Goal: Task Accomplishment & Management: Manage account settings

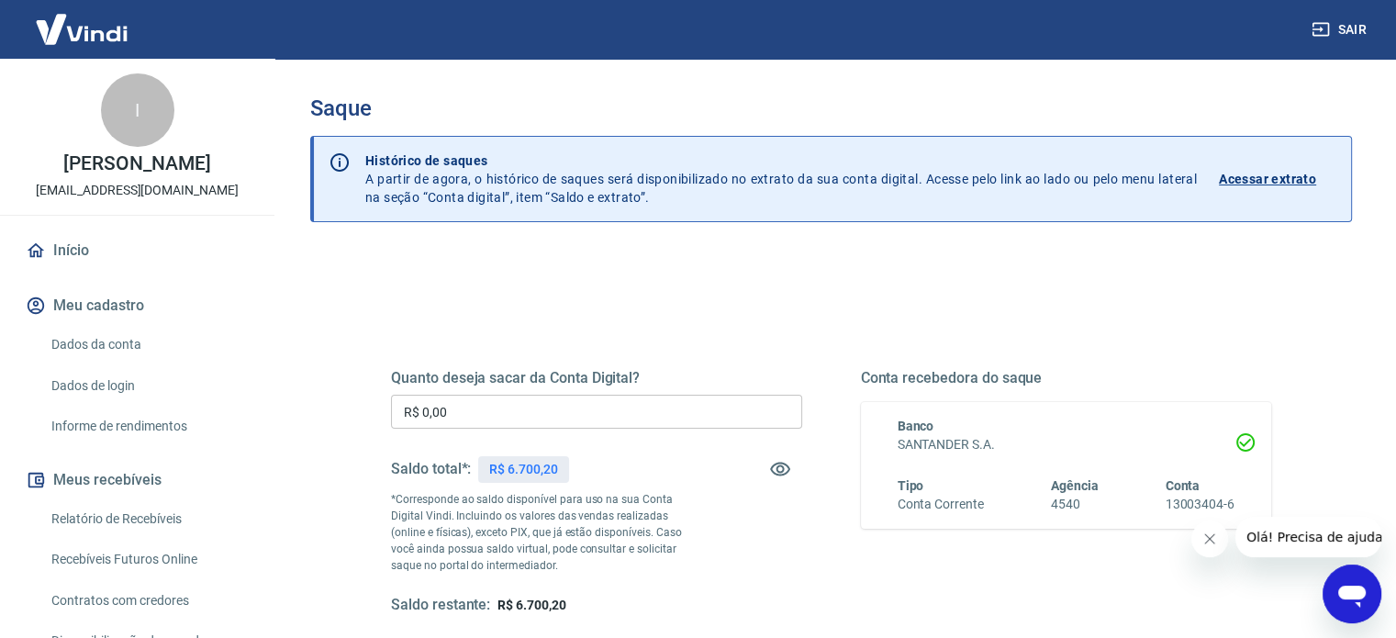
click at [532, 471] on p "R$ 6.700,20" at bounding box center [523, 469] width 68 height 19
copy p "6.700,20"
drag, startPoint x: 486, startPoint y: 410, endPoint x: 236, endPoint y: 375, distance: 252.9
click at [239, 375] on div "Sair I [PERSON_NAME] Leite [EMAIL_ADDRESS][DOMAIN_NAME] Início Meu cadastro Dad…" at bounding box center [698, 319] width 1396 height 638
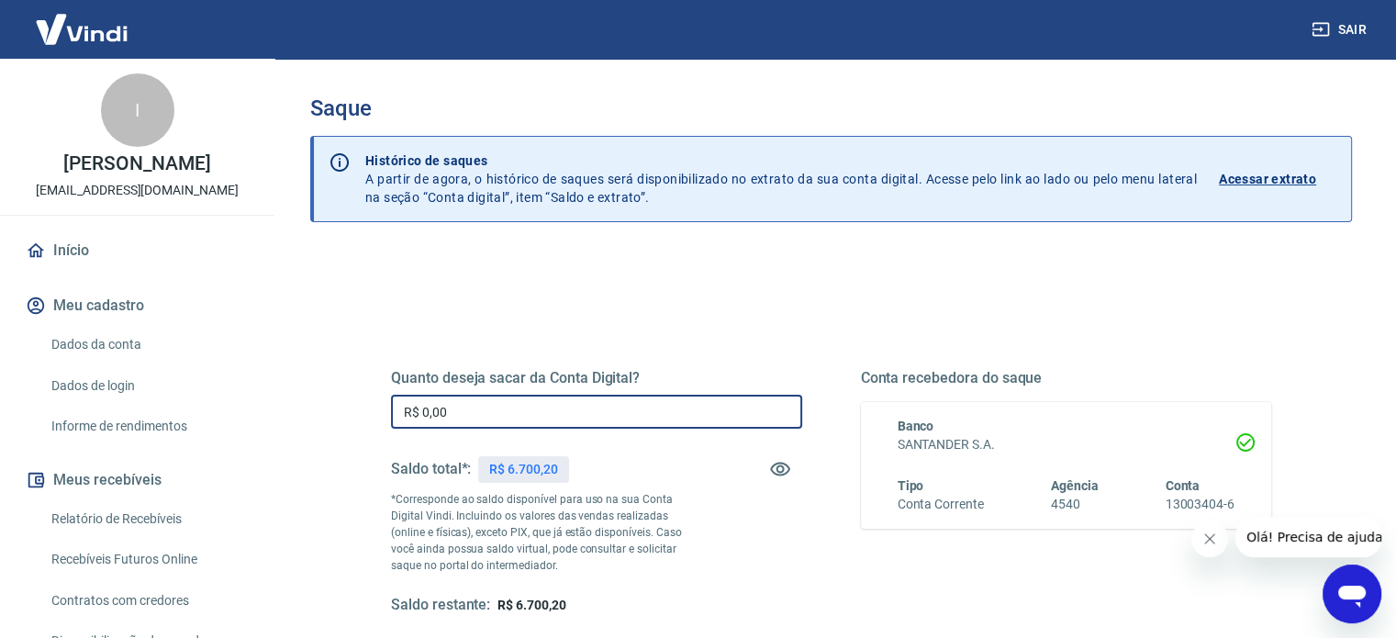
paste input "6.700,2"
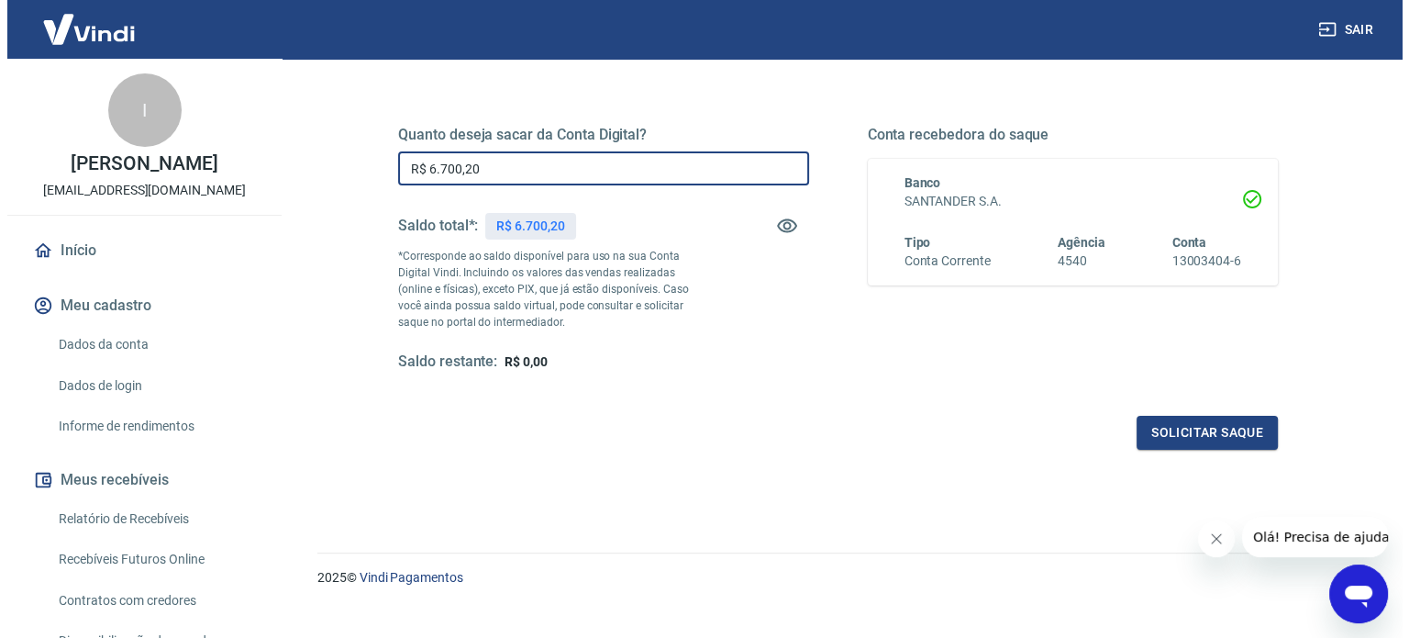
scroll to position [268, 0]
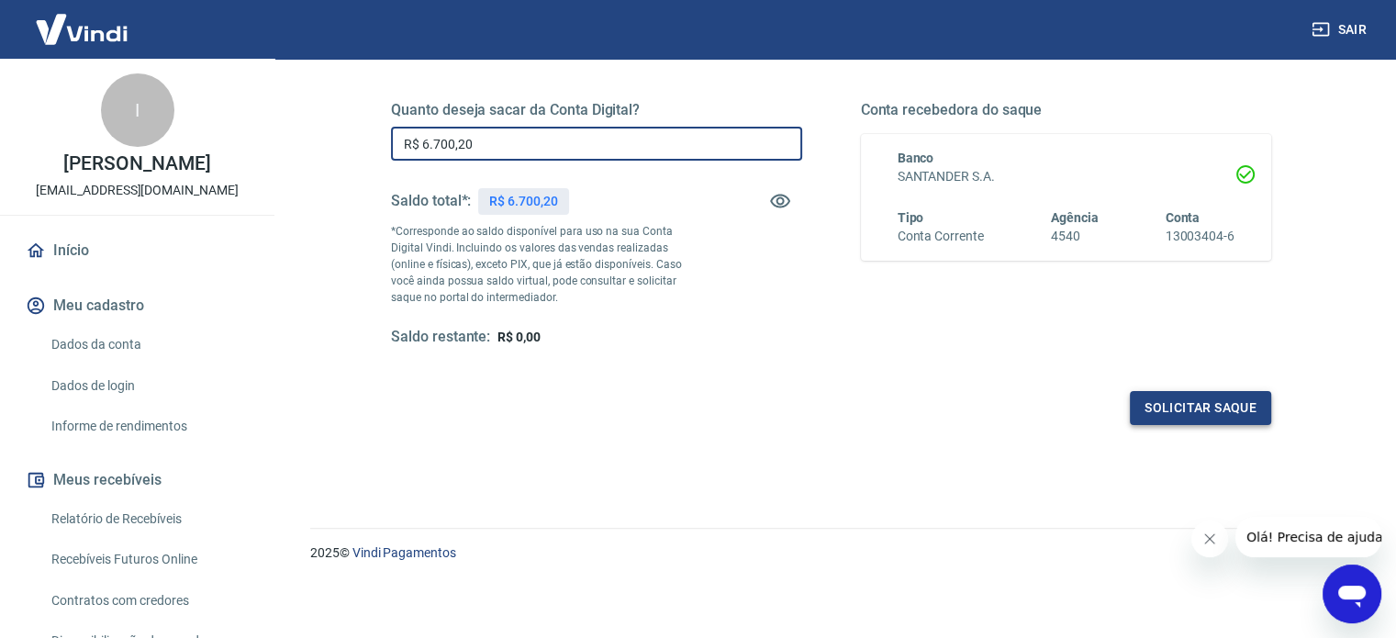
type input "R$ 6.700,20"
click at [1187, 407] on button "Solicitar saque" at bounding box center [1200, 408] width 141 height 34
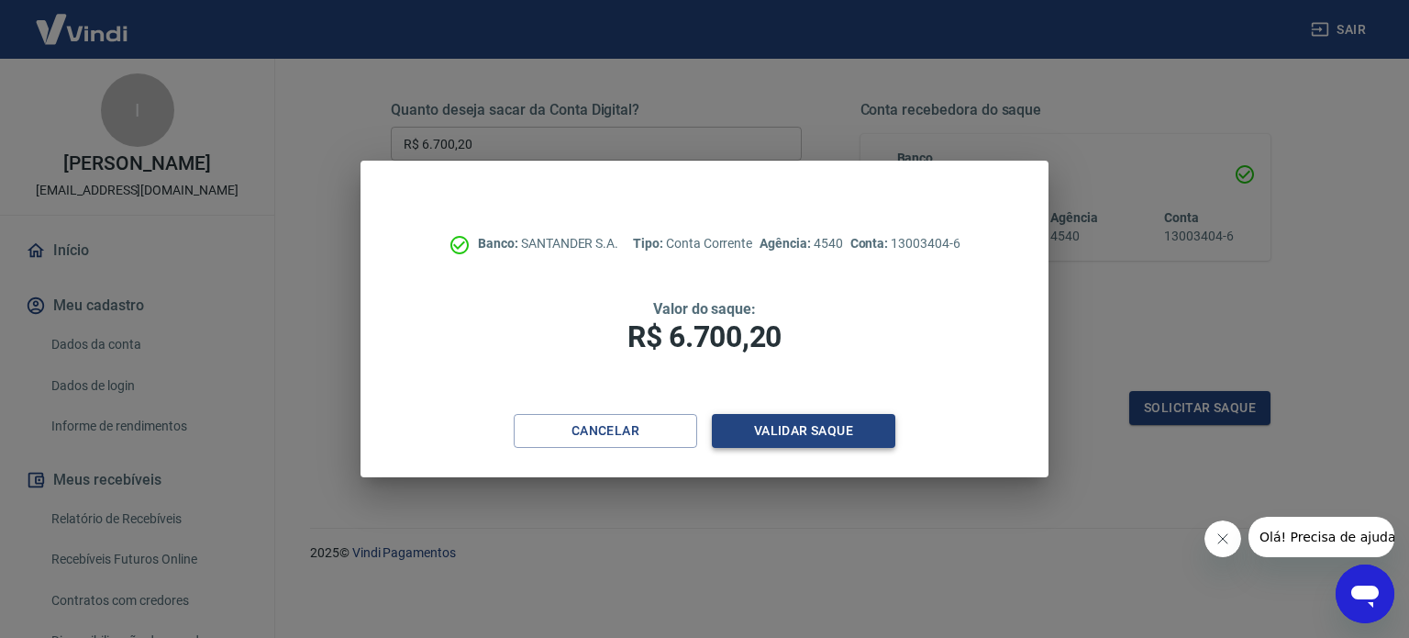
click at [772, 425] on button "Validar saque" at bounding box center [804, 431] width 184 height 34
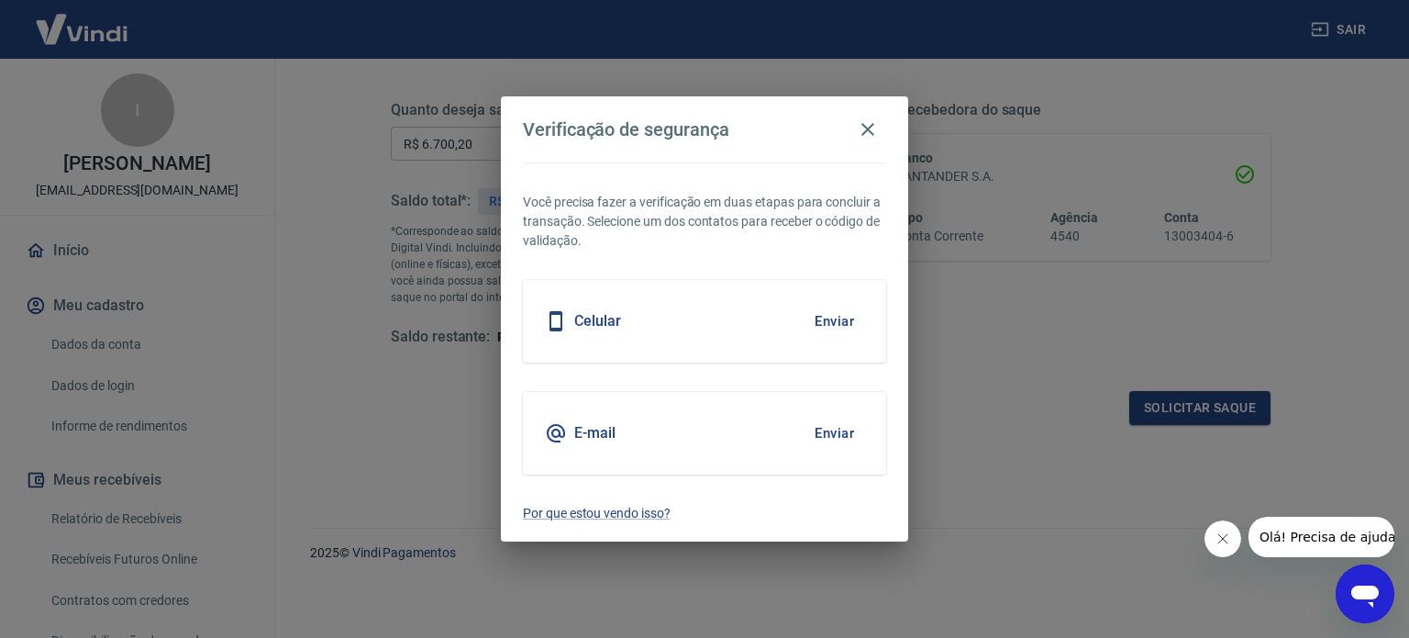
click at [833, 332] on button "Enviar" at bounding box center [835, 321] width 60 height 39
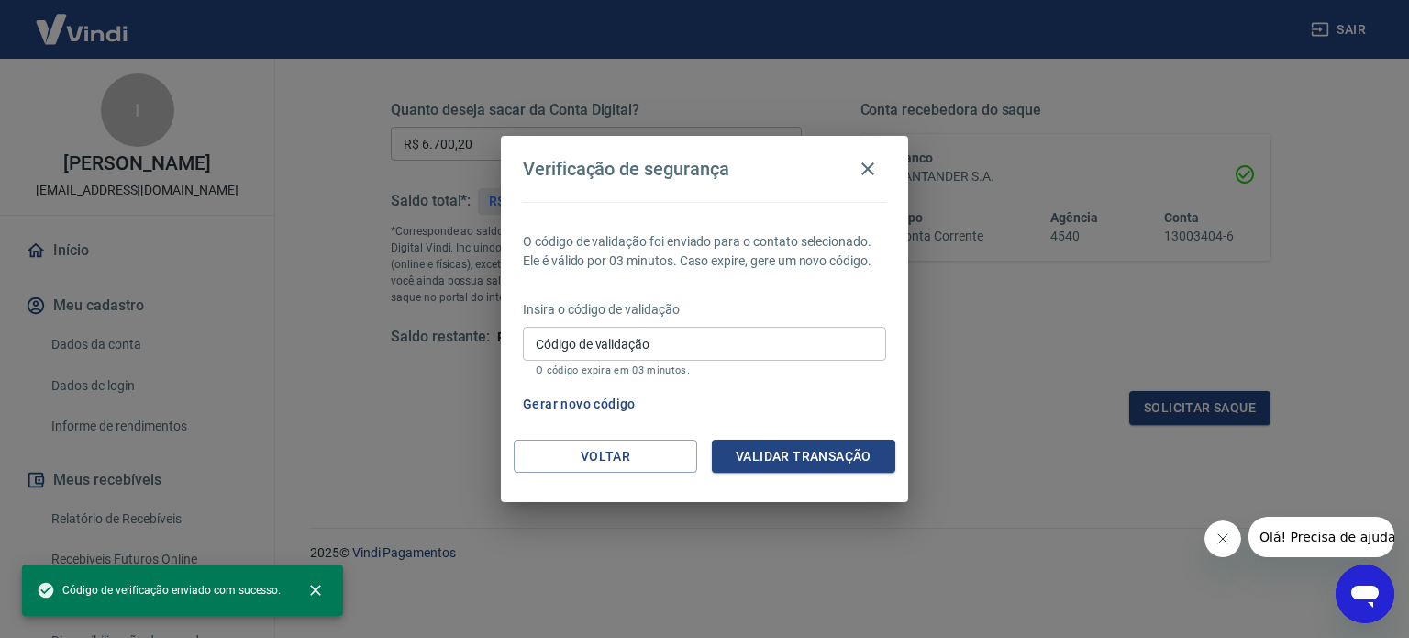
click at [679, 346] on input "Código de validação" at bounding box center [704, 344] width 363 height 34
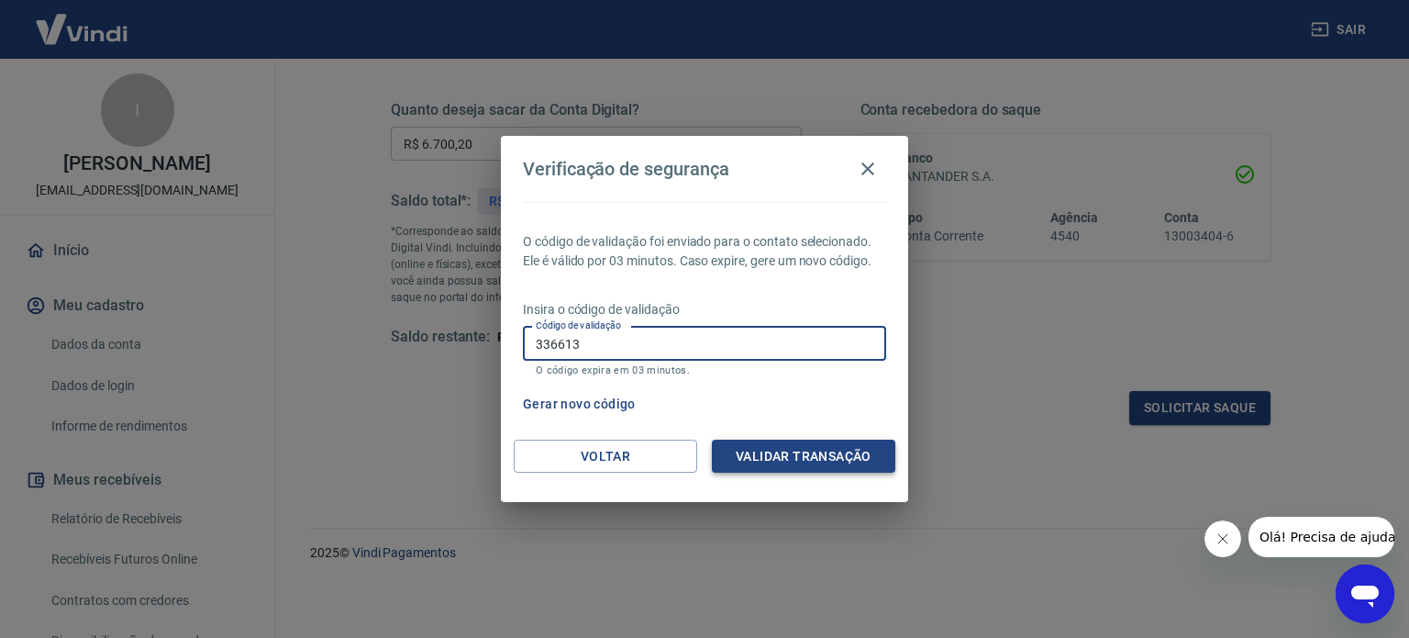
type input "336613"
click at [785, 453] on button "Validar transação" at bounding box center [804, 457] width 184 height 34
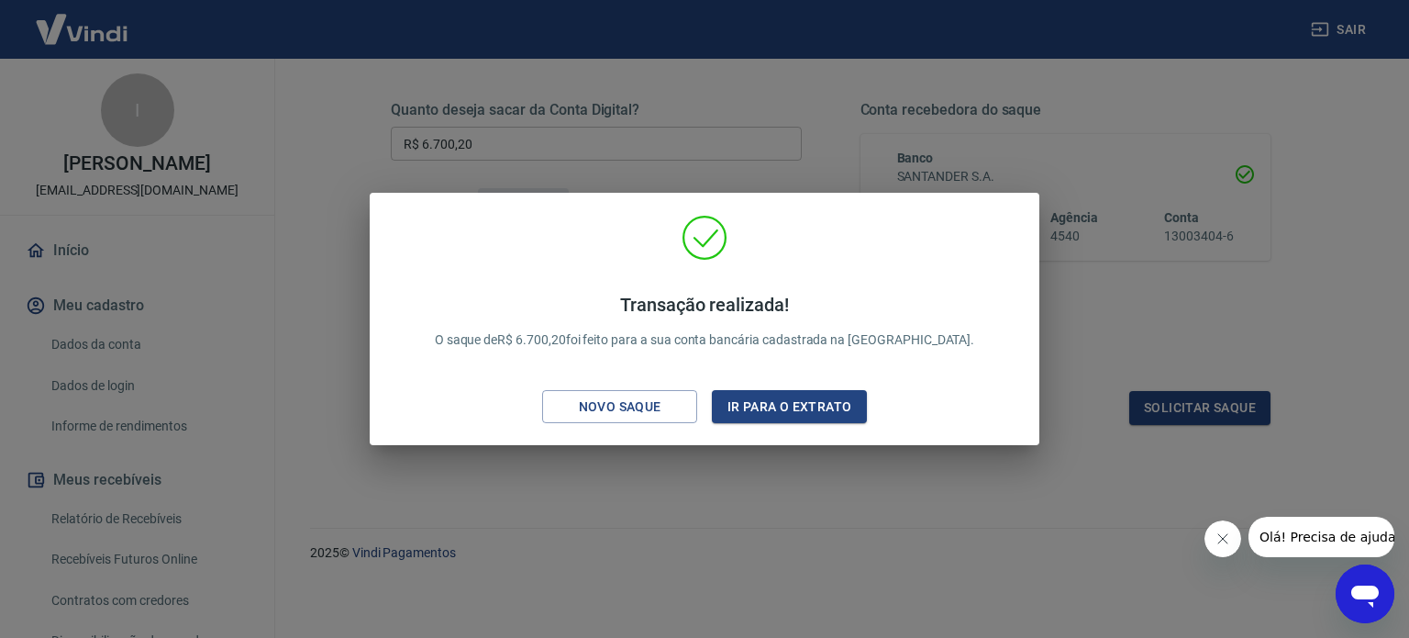
click at [841, 487] on div "Transação realizada! O saque de R$ 6.700,20 foi feito para a sua conta bancária…" at bounding box center [704, 319] width 1409 height 638
